Goal: Task Accomplishment & Management: Manage account settings

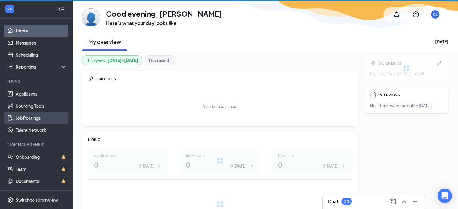
click at [30, 118] on link "Job Postings" at bounding box center [42, 118] width 52 height 12
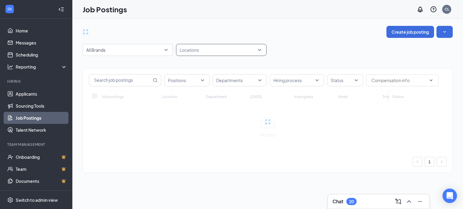
click at [190, 47] on div at bounding box center [217, 50] width 81 height 10
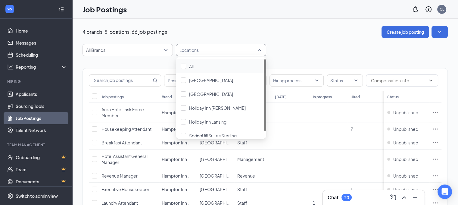
click at [202, 50] on div at bounding box center [217, 50] width 81 height 10
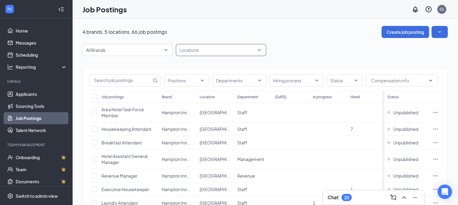
click at [214, 47] on div at bounding box center [217, 50] width 81 height 10
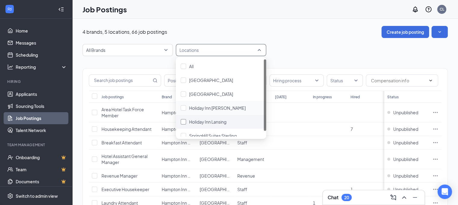
scroll to position [6, 0]
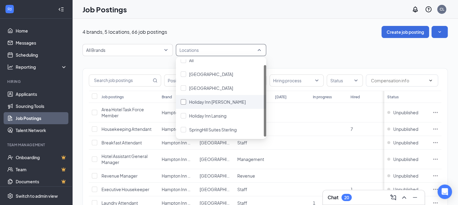
click at [184, 102] on div at bounding box center [183, 101] width 5 height 5
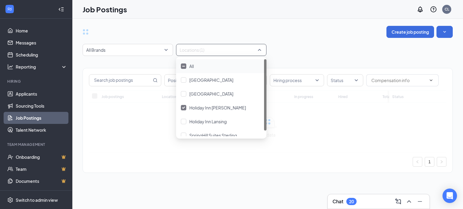
click at [334, 47] on div "All Brands Locations (1)" at bounding box center [268, 50] width 370 height 12
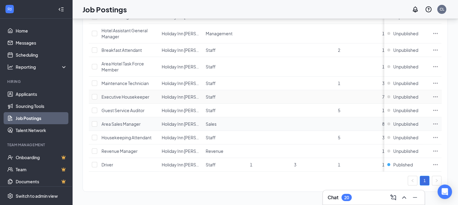
scroll to position [123, 0]
click at [262, 161] on td "1" at bounding box center [269, 165] width 44 height 14
click at [296, 162] on span "3" at bounding box center [295, 164] width 2 height 5
drag, startPoint x: 320, startPoint y: 159, endPoint x: 229, endPoint y: 161, distance: 91.3
click at [229, 161] on tr "Driver Holiday Inn [PERSON_NAME] Staff 1 3 1 199 Published" at bounding box center [285, 165] width 392 height 14
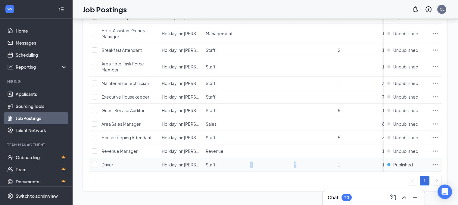
click at [229, 161] on td "Staff" at bounding box center [225, 165] width 44 height 14
